Goal: Task Accomplishment & Management: Use online tool/utility

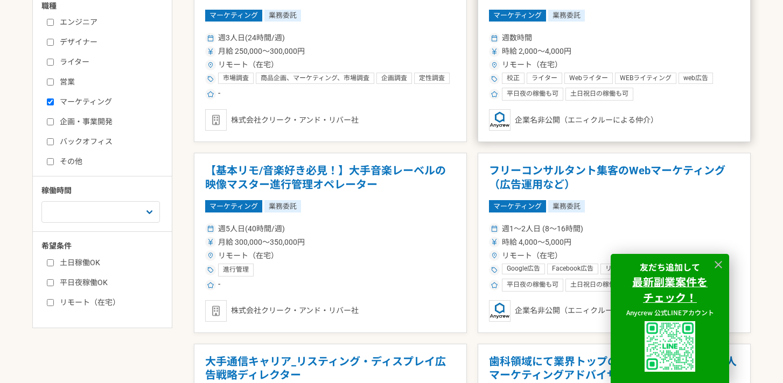
scroll to position [371, 0]
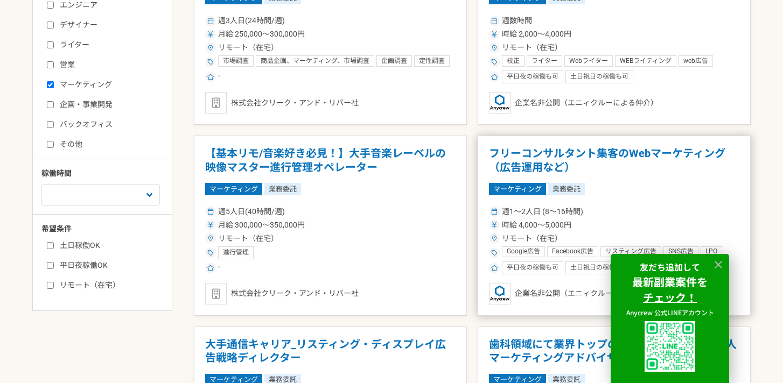
click at [553, 165] on h1 "フリーコンサルタント集客のWebマーケティング（広告運用など）" at bounding box center [614, 160] width 250 height 27
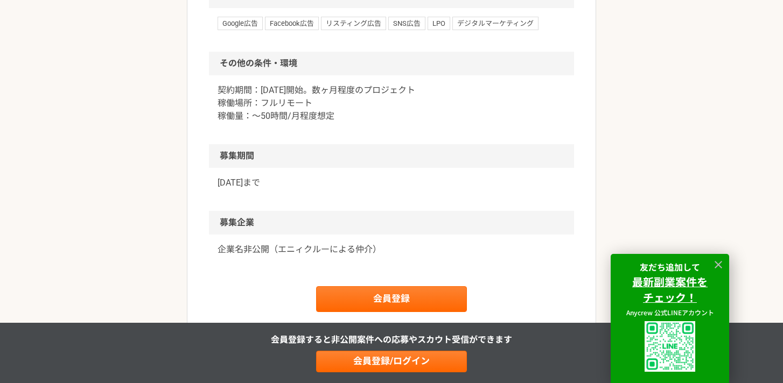
scroll to position [728, 0]
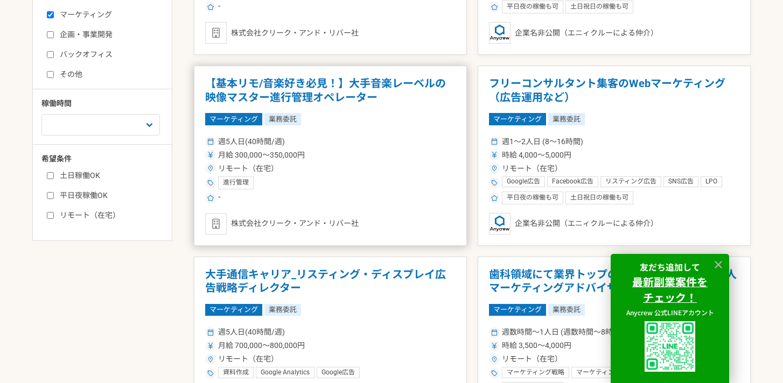
scroll to position [454, 0]
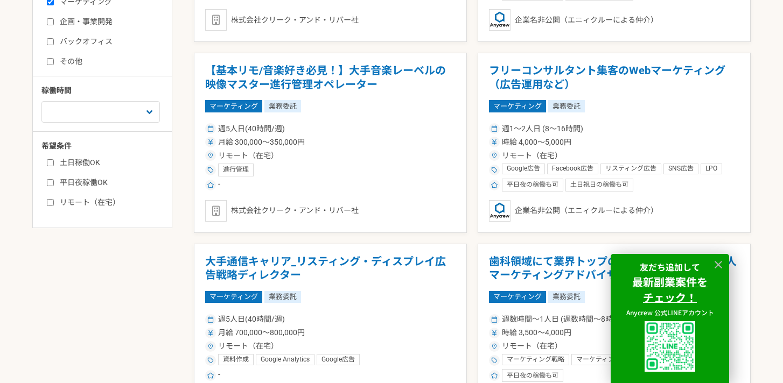
click at [97, 204] on label "リモート（在宅）" at bounding box center [109, 202] width 124 height 11
click at [54, 204] on input "リモート（在宅）" at bounding box center [50, 202] width 7 height 7
checkbox input "true"
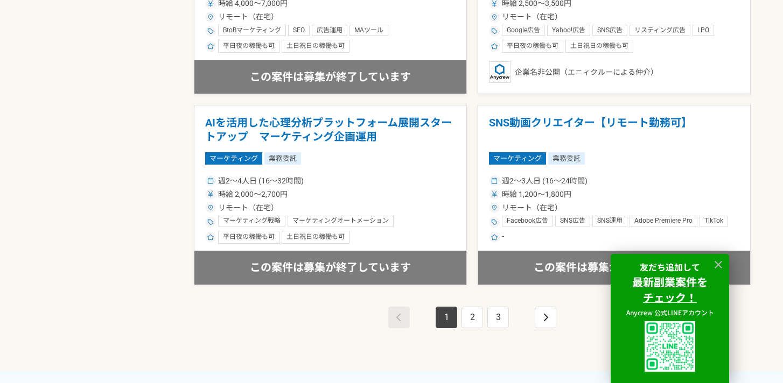
scroll to position [1932, 0]
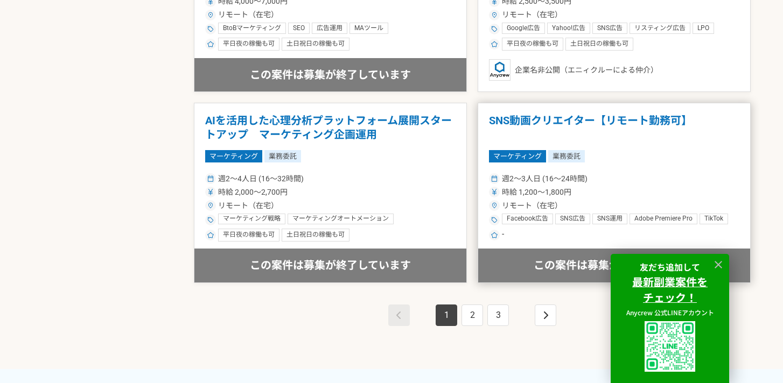
click at [573, 129] on h1 "SNS動画クリエイター【リモート勤務可】" at bounding box center [614, 127] width 250 height 27
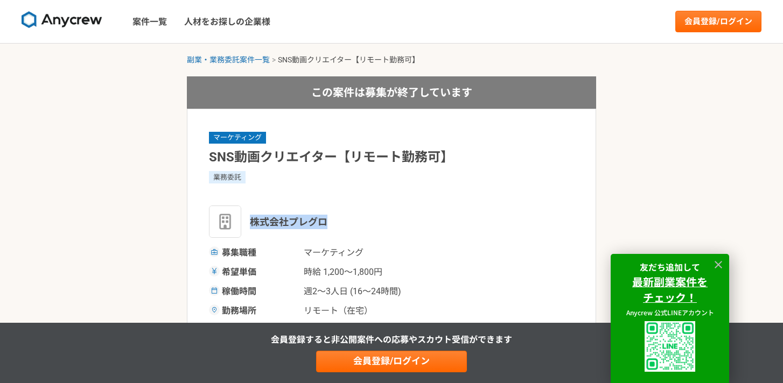
drag, startPoint x: 248, startPoint y: 223, endPoint x: 357, endPoint y: 229, distance: 109.5
click at [357, 229] on div "株式会社プレグロ" at bounding box center [391, 222] width 365 height 32
copy span "株式会社プレグロ"
